Goal: Task Accomplishment & Management: Use online tool/utility

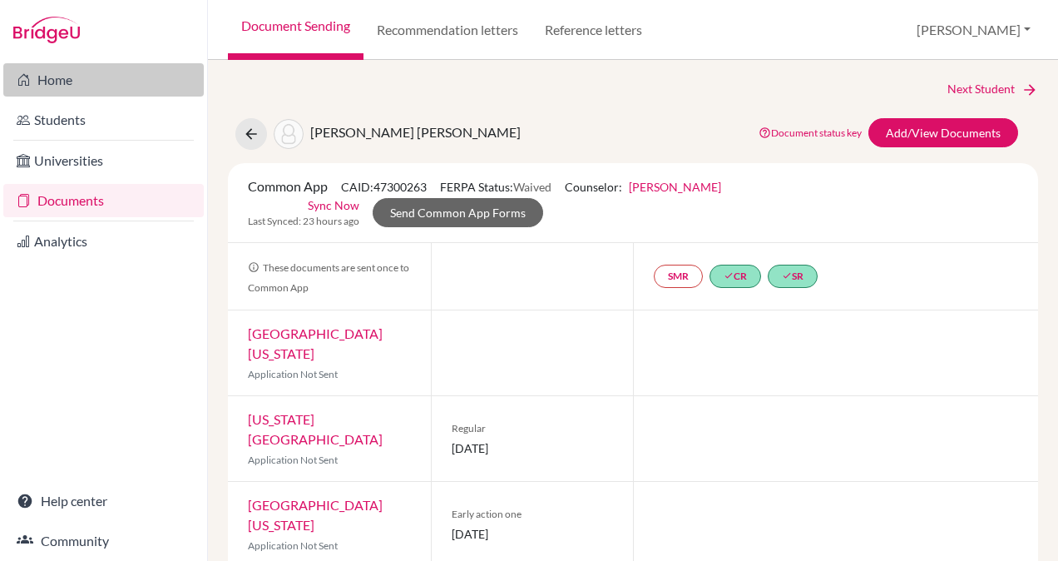
click at [57, 77] on link "Home" at bounding box center [103, 79] width 201 height 33
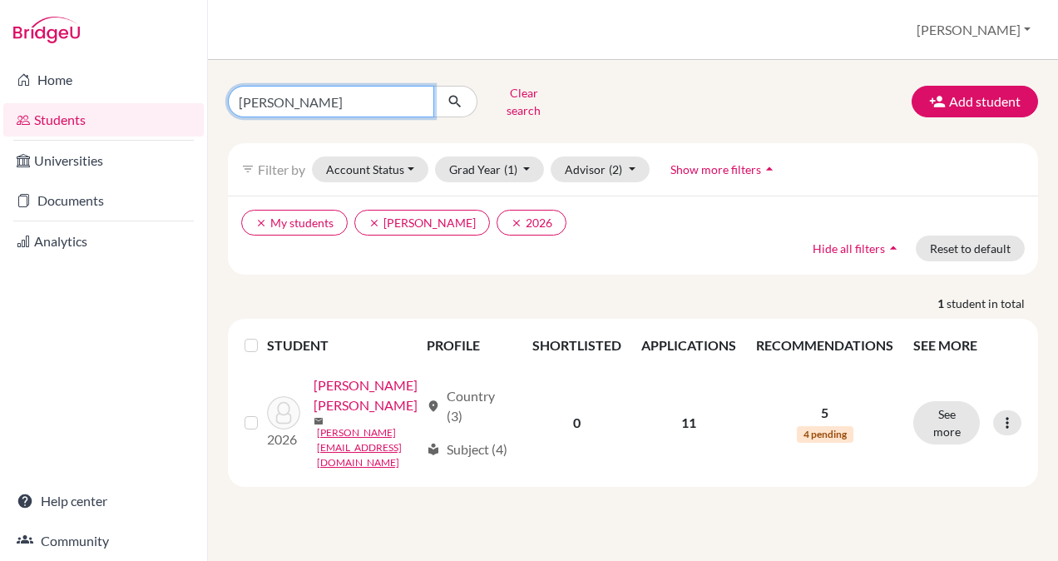
click at [399, 98] on input "[PERSON_NAME]" at bounding box center [331, 102] width 206 height 32
click at [419, 95] on input "[PERSON_NAME]" at bounding box center [331, 102] width 206 height 32
click at [335, 90] on input "Find student by name..." at bounding box center [331, 102] width 206 height 32
type input "[PERSON_NAME]"
click button "submit" at bounding box center [456, 102] width 44 height 32
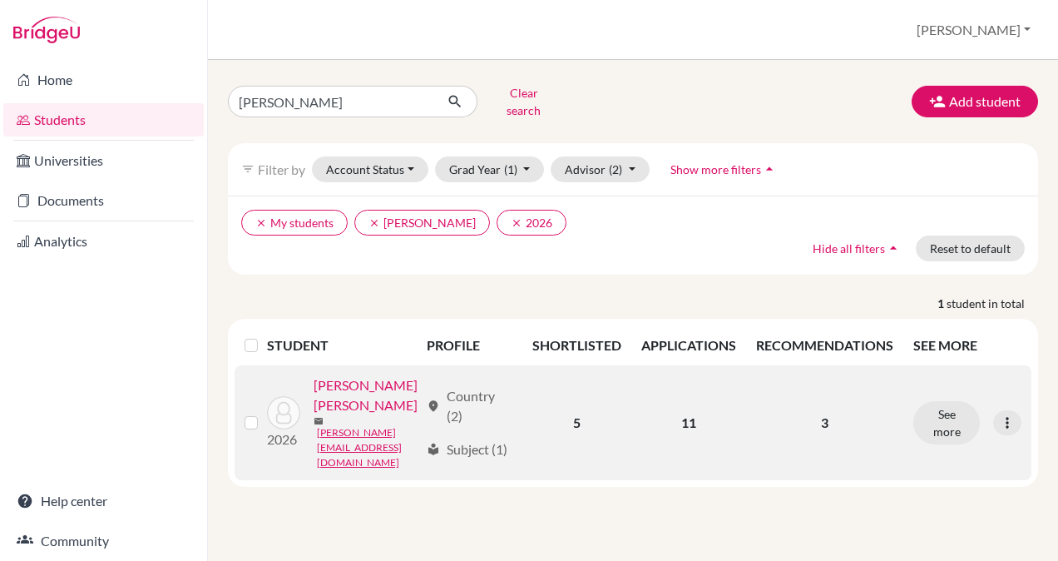
click at [390, 415] on link "[PERSON_NAME] [PERSON_NAME]" at bounding box center [367, 395] width 106 height 40
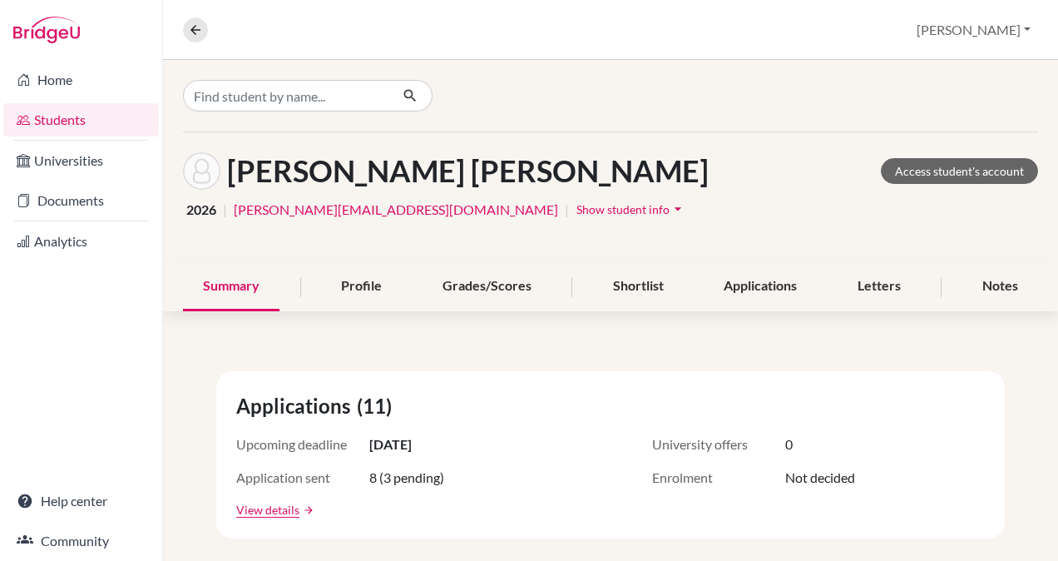
drag, startPoint x: 805, startPoint y: 175, endPoint x: 799, endPoint y: 160, distance: 16.1
click at [799, 160] on div "[PERSON_NAME] [PERSON_NAME] Access student's account" at bounding box center [610, 170] width 855 height 37
click at [956, 168] on link "Access student's account" at bounding box center [959, 171] width 157 height 26
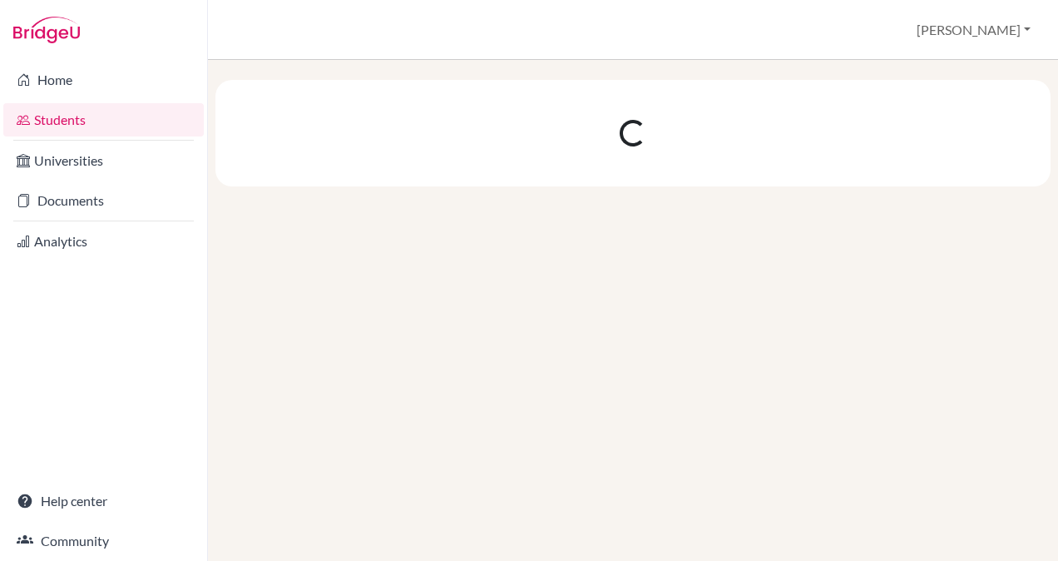
click at [151, 318] on div "Home Students Universities Documents Analytics Help center Community" at bounding box center [103, 310] width 207 height 501
